Goal: Task Accomplishment & Management: Manage account settings

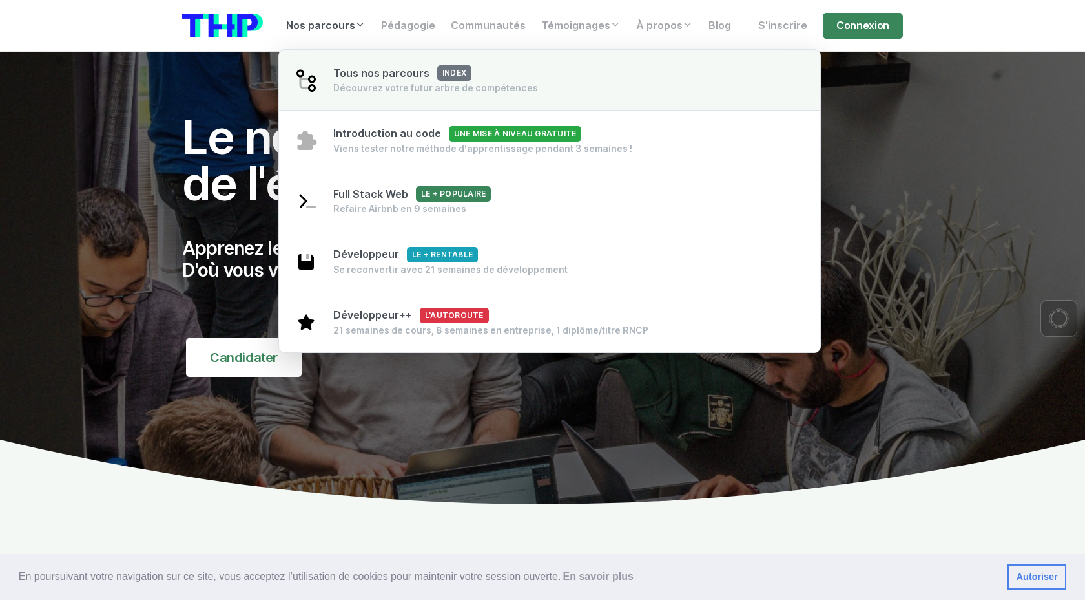
click at [390, 83] on div "Découvrez votre futur arbre de compétences" at bounding box center [435, 87] width 205 height 13
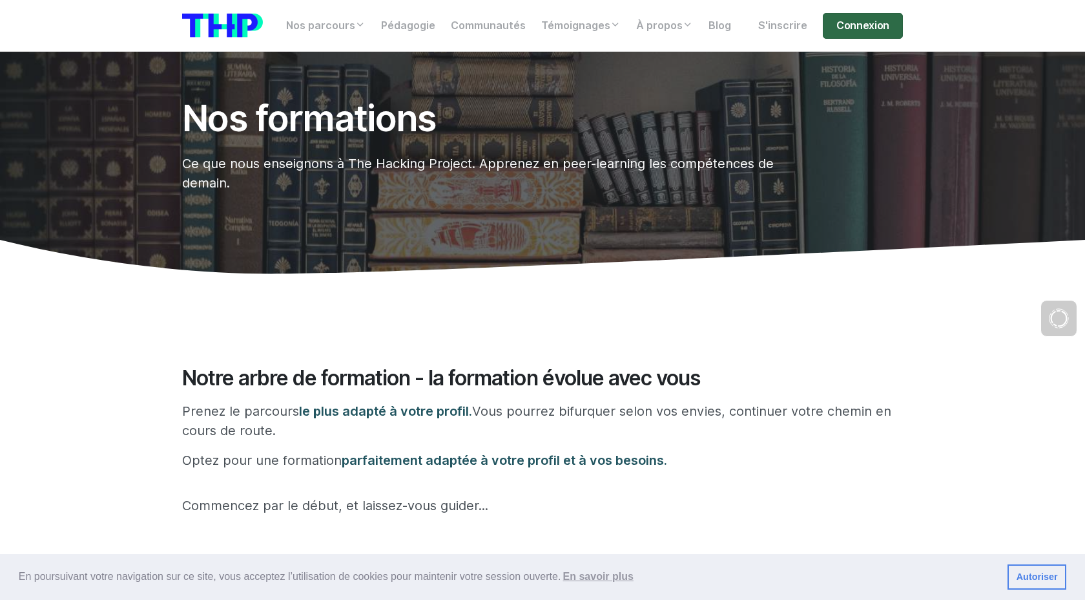
click at [846, 28] on link "Connexion" at bounding box center [863, 26] width 80 height 26
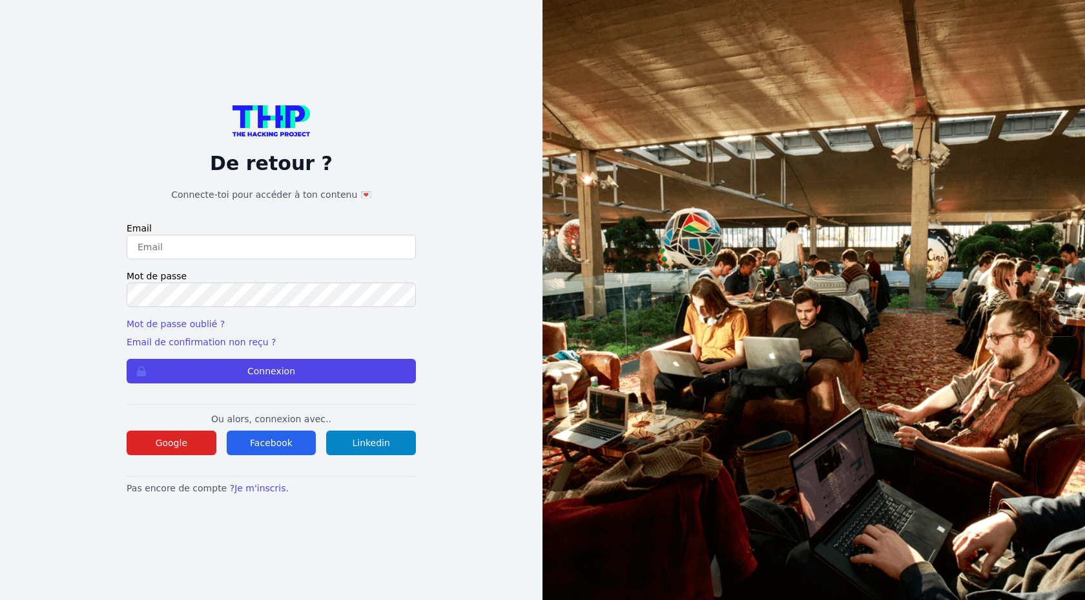
click at [270, 256] on input "email" at bounding box center [271, 247] width 289 height 25
click at [232, 248] on input "email" at bounding box center [271, 247] width 289 height 25
